Goal: Transaction & Acquisition: Purchase product/service

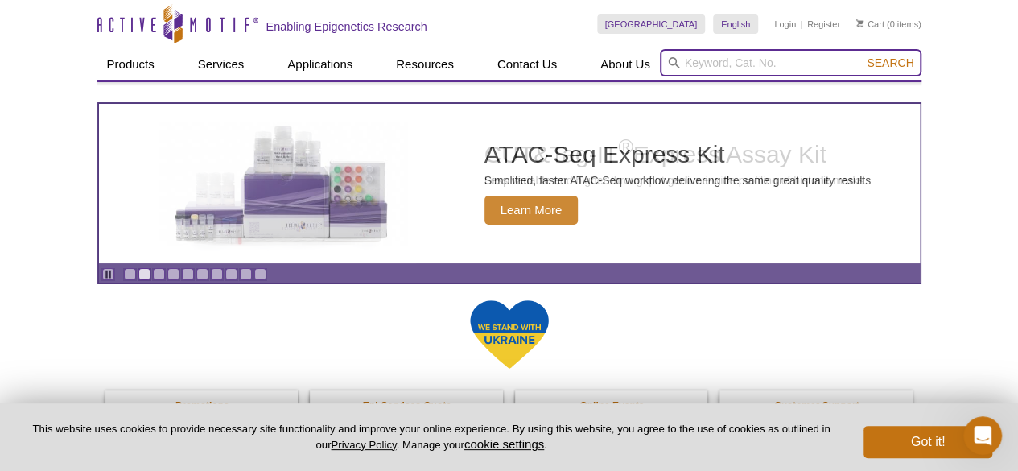
click at [723, 65] on input "search" at bounding box center [791, 62] width 262 height 27
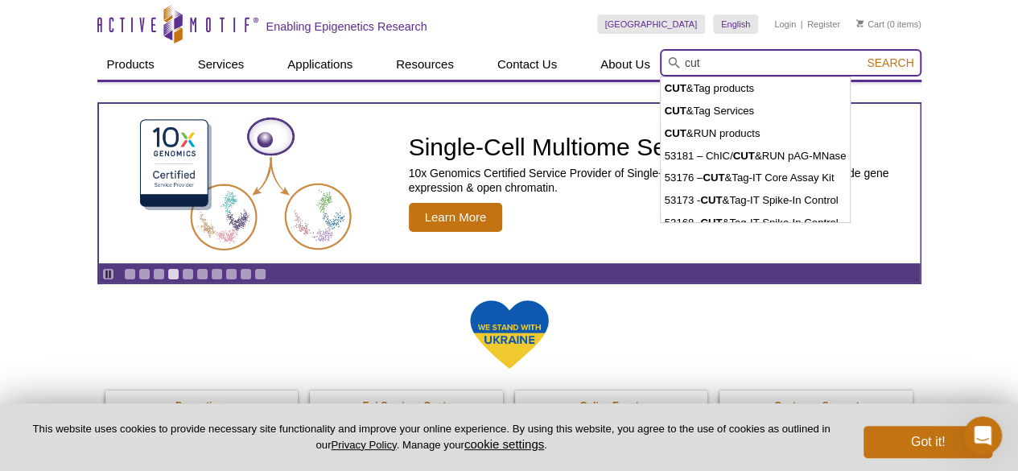
type input "cut"
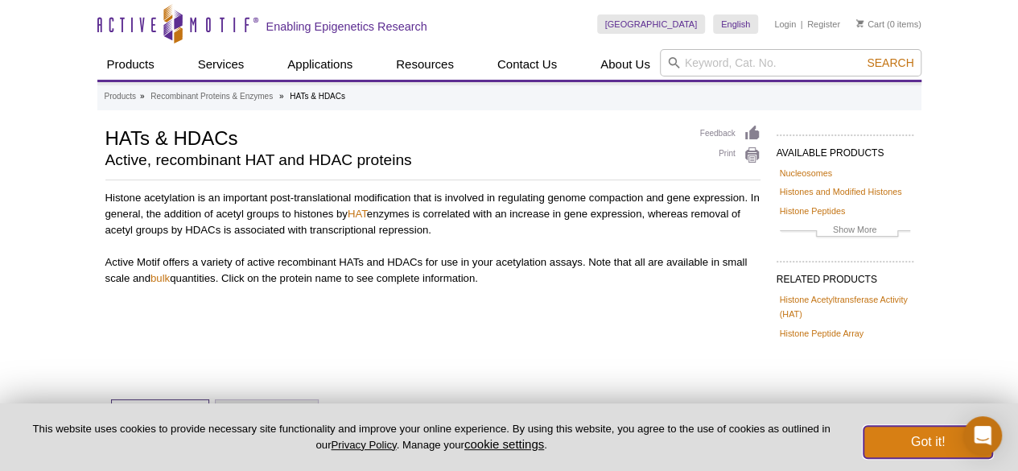
click at [906, 445] on button "Got it!" at bounding box center [928, 442] width 129 height 32
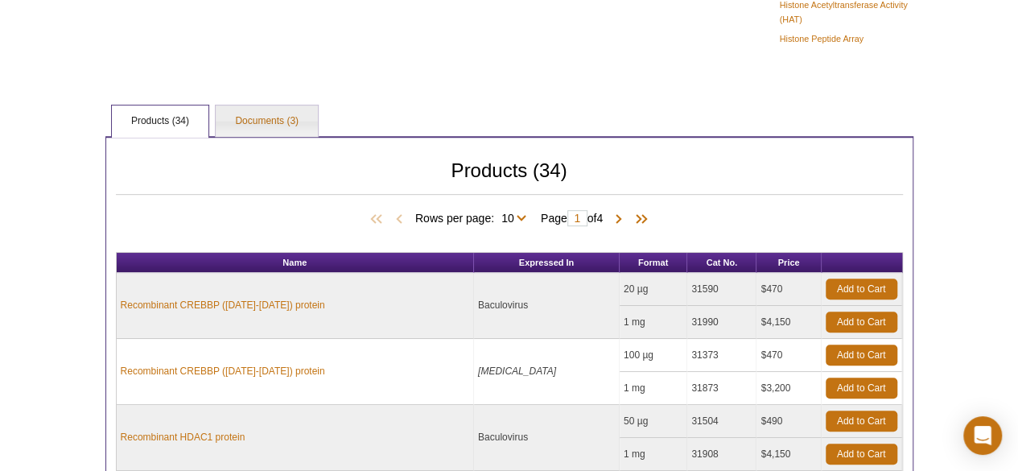
scroll to position [322, 0]
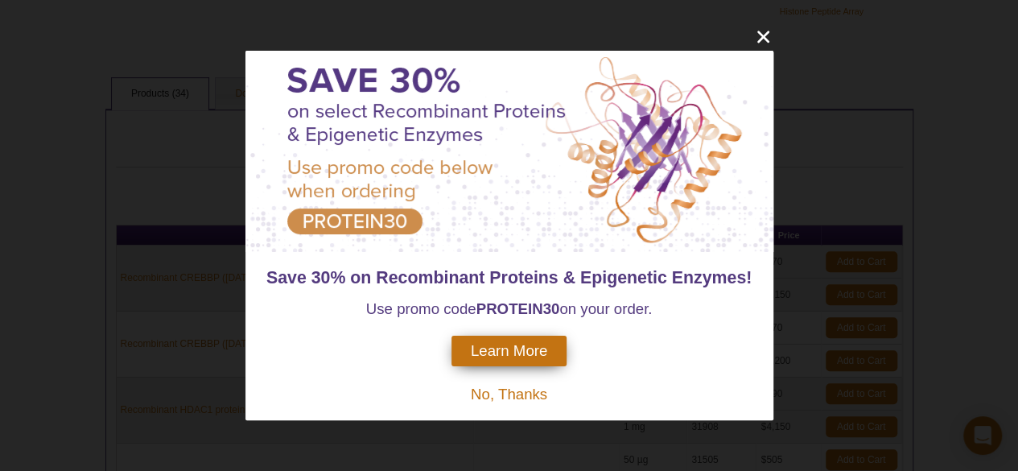
click at [497, 393] on span "No, Thanks" at bounding box center [509, 394] width 76 height 17
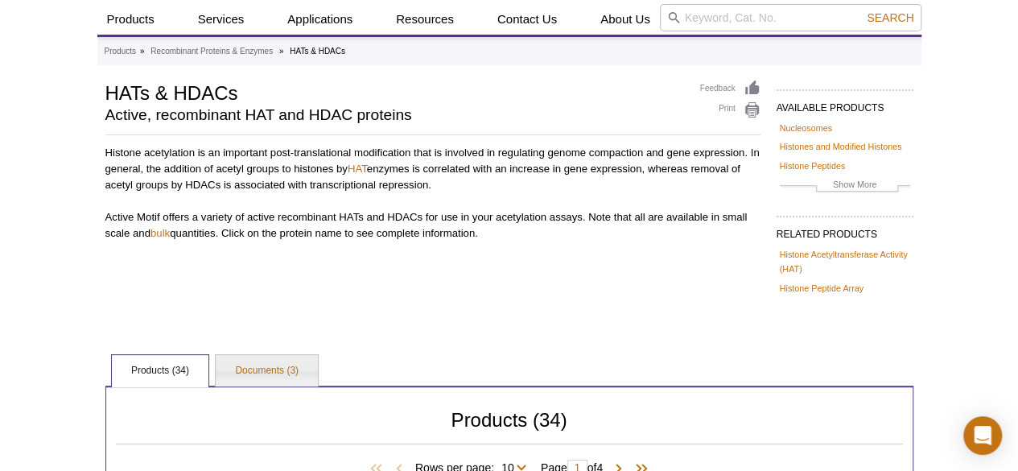
scroll to position [0, 0]
